Goal: Information Seeking & Learning: Learn about a topic

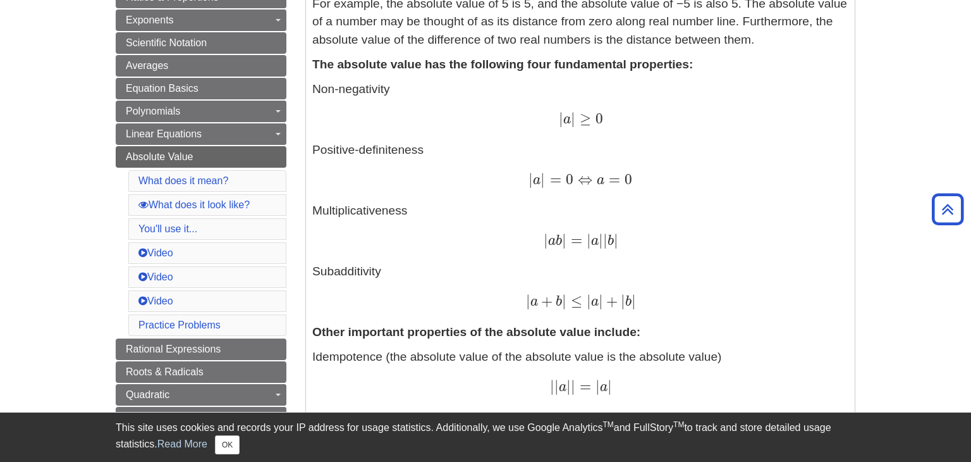
scroll to position [353, 0]
click at [465, 306] on div "| a + b | ≤ | a | + | b | | a + b | ≤ | a | + | b |" at bounding box center [580, 301] width 536 height 18
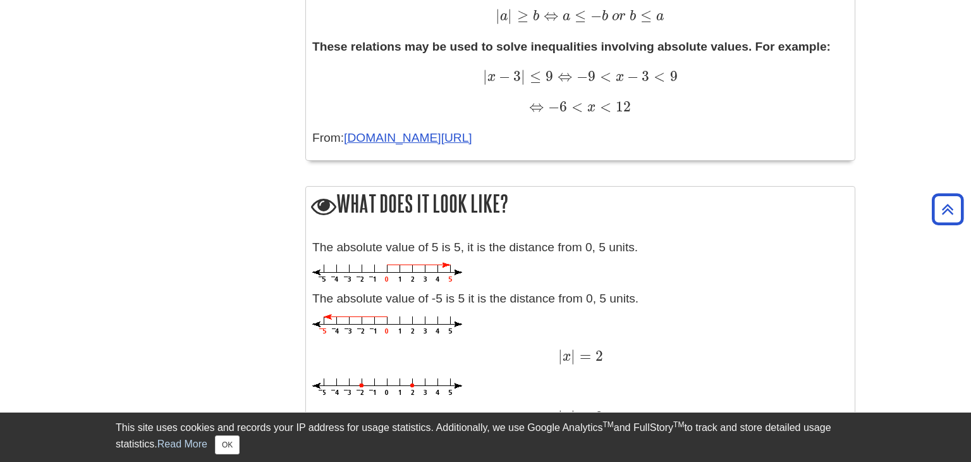
scroll to position [1118, 0]
click at [465, 306] on p "The absolute value of -5 is 5 it is the distance from 0, 5 units." at bounding box center [580, 298] width 536 height 18
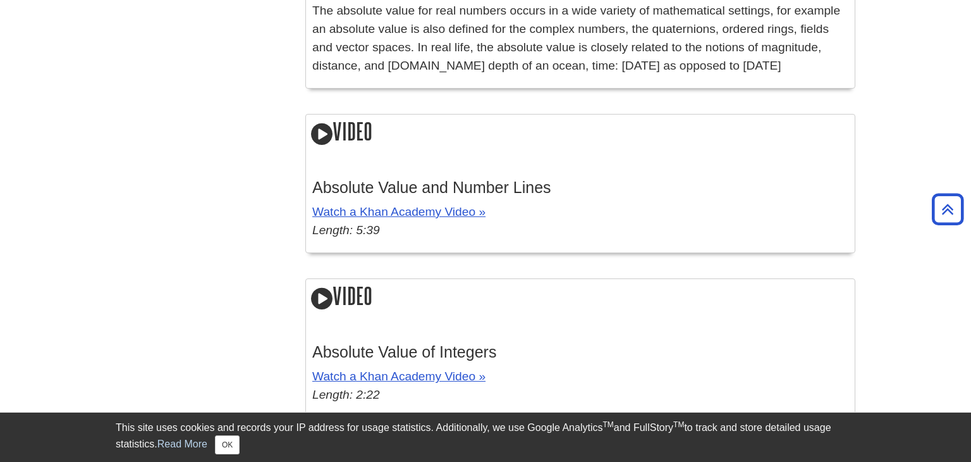
scroll to position [1838, 0]
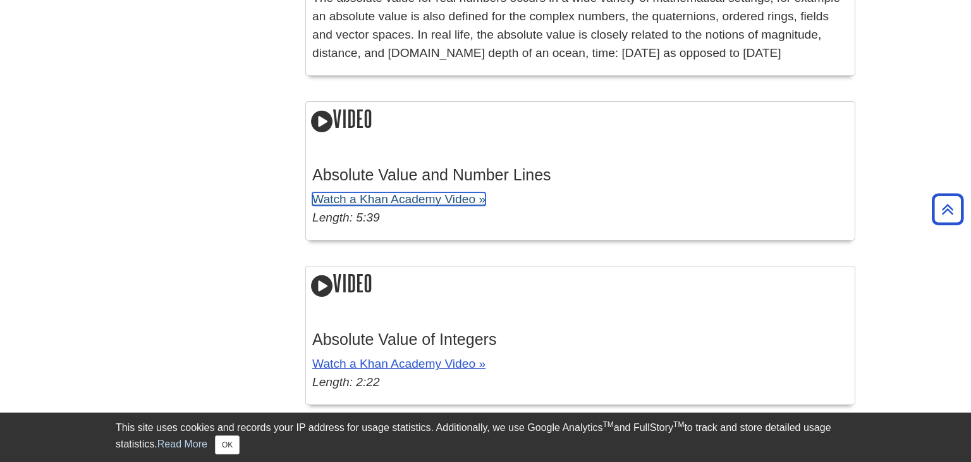
click at [376, 202] on link "Watch a Khan Academy Video »" at bounding box center [398, 198] width 173 height 13
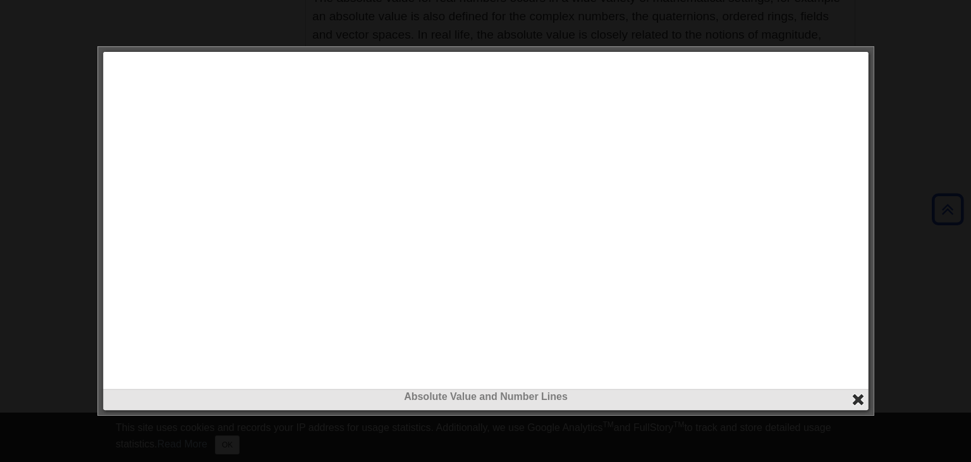
click at [858, 399] on button "close" at bounding box center [858, 399] width 15 height 15
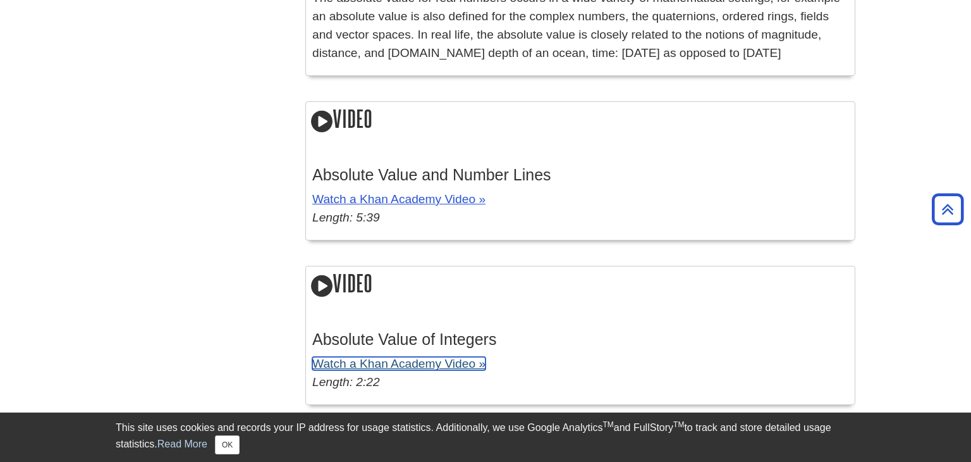
click at [388, 363] on link "Watch a Khan Academy Video »" at bounding box center [398, 363] width 173 height 13
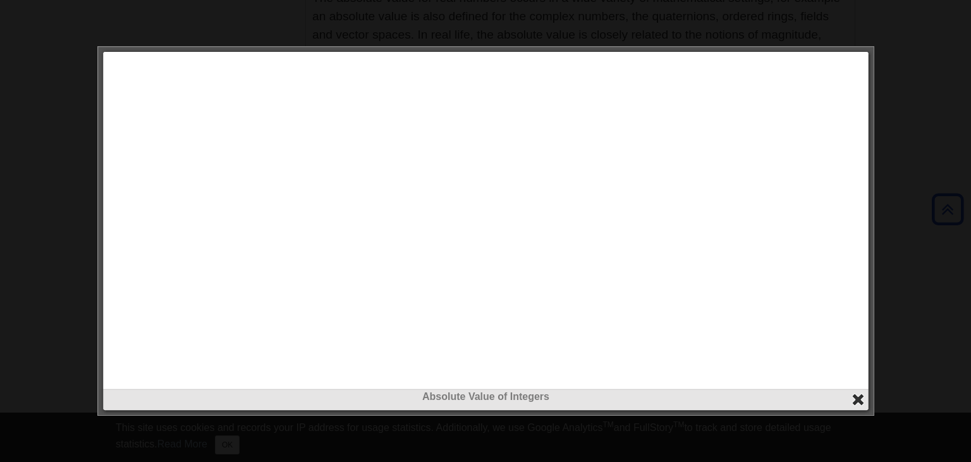
click at [858, 398] on button "close" at bounding box center [858, 399] width 15 height 15
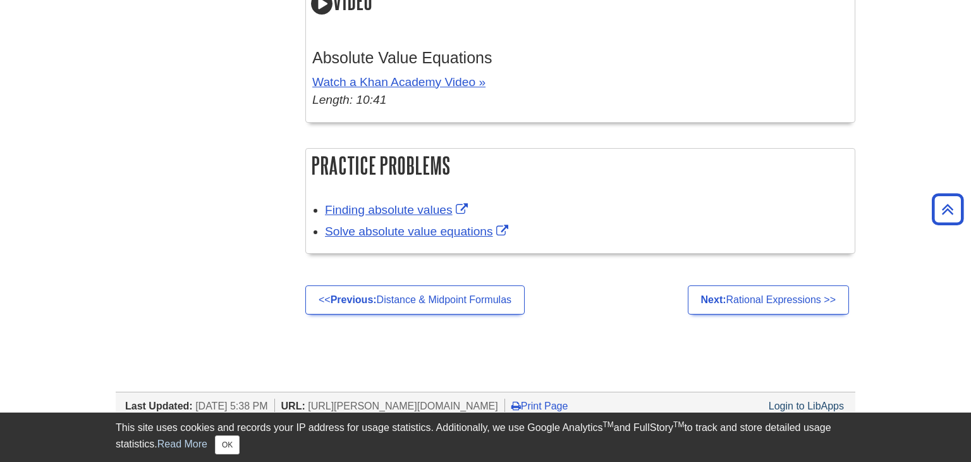
scroll to position [2285, 0]
click at [374, 207] on link "Finding absolute values" at bounding box center [398, 208] width 146 height 13
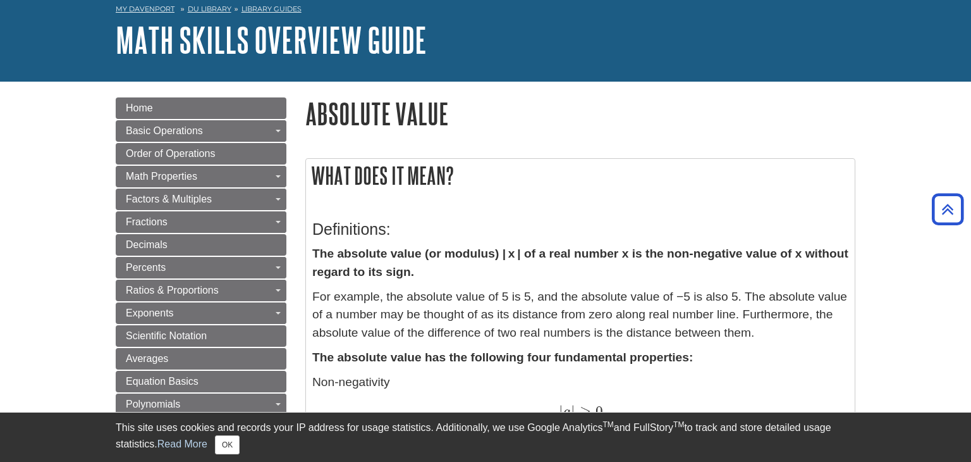
scroll to position [0, 0]
